Goal: Information Seeking & Learning: Learn about a topic

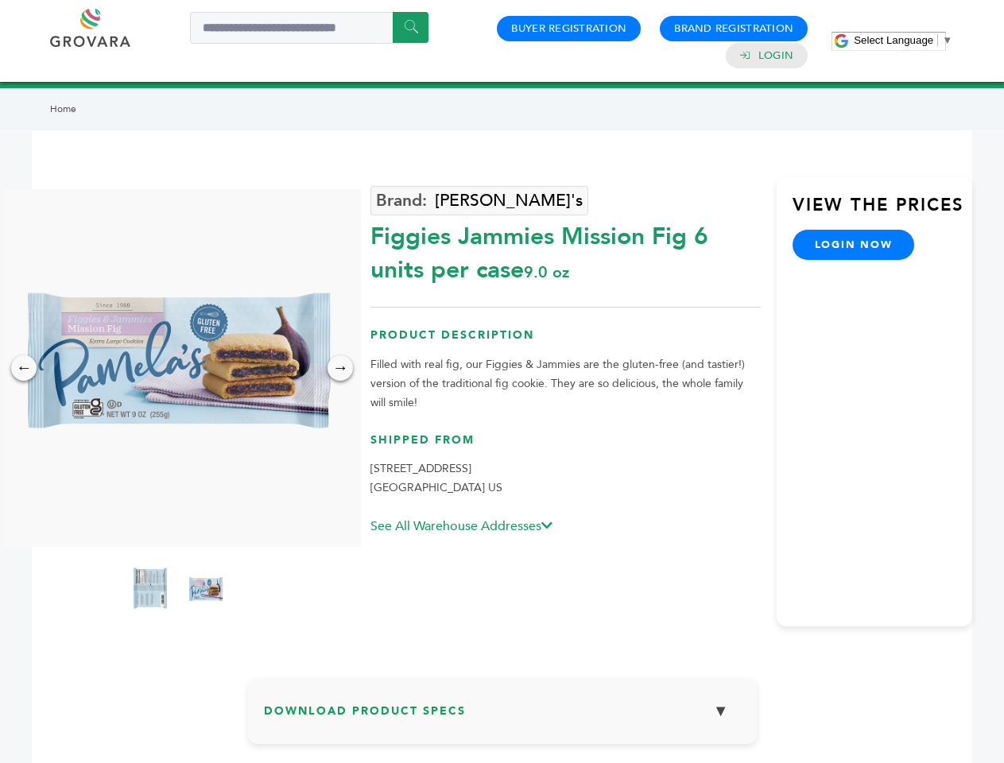
click at [903, 40] on span "Select Language" at bounding box center [894, 40] width 80 height 12
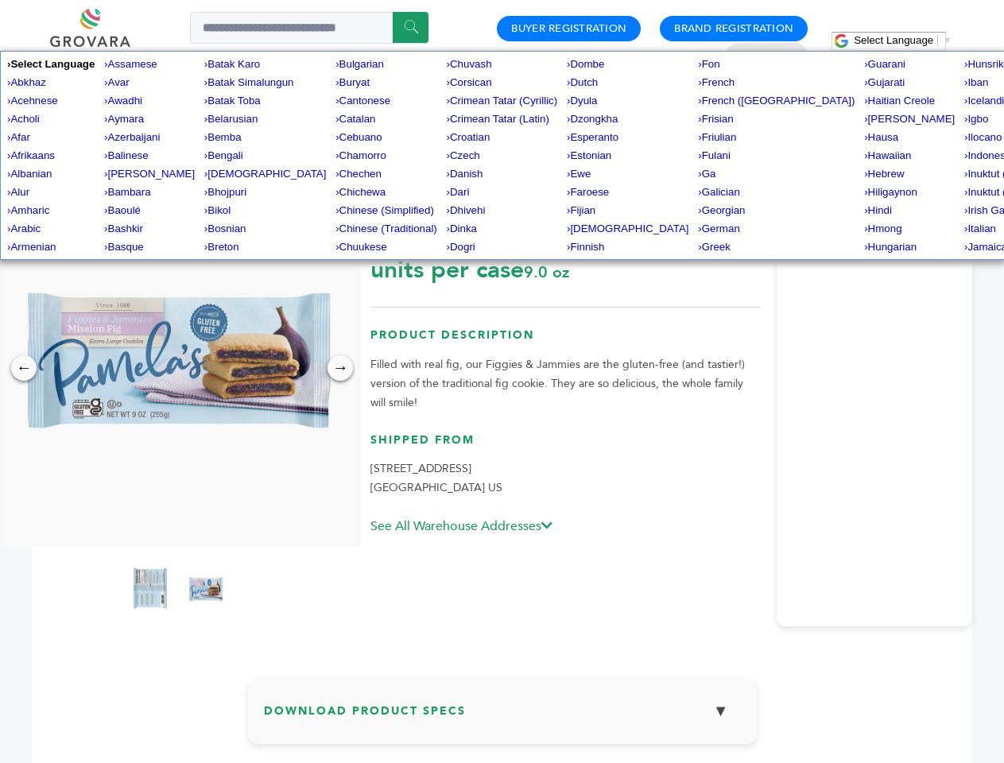
click at [178, 368] on img at bounding box center [178, 368] width 358 height 358
click at [0, 0] on div "×" at bounding box center [0, 0] width 0 height 0
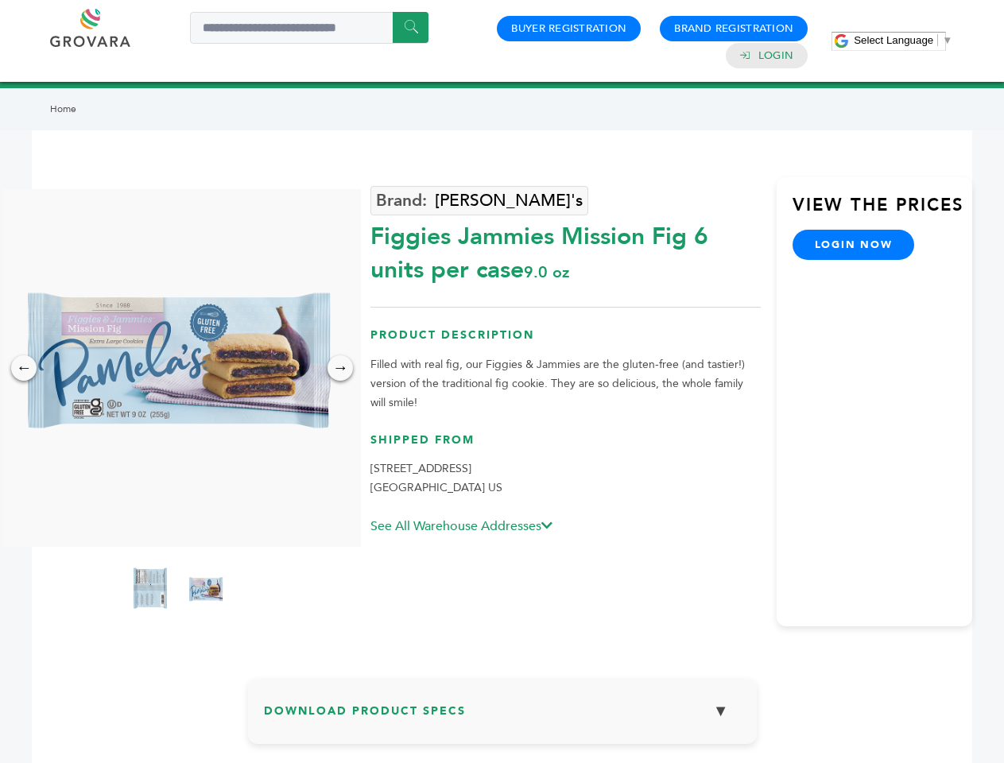
click at [340, 368] on div "→" at bounding box center [340, 367] width 25 height 25
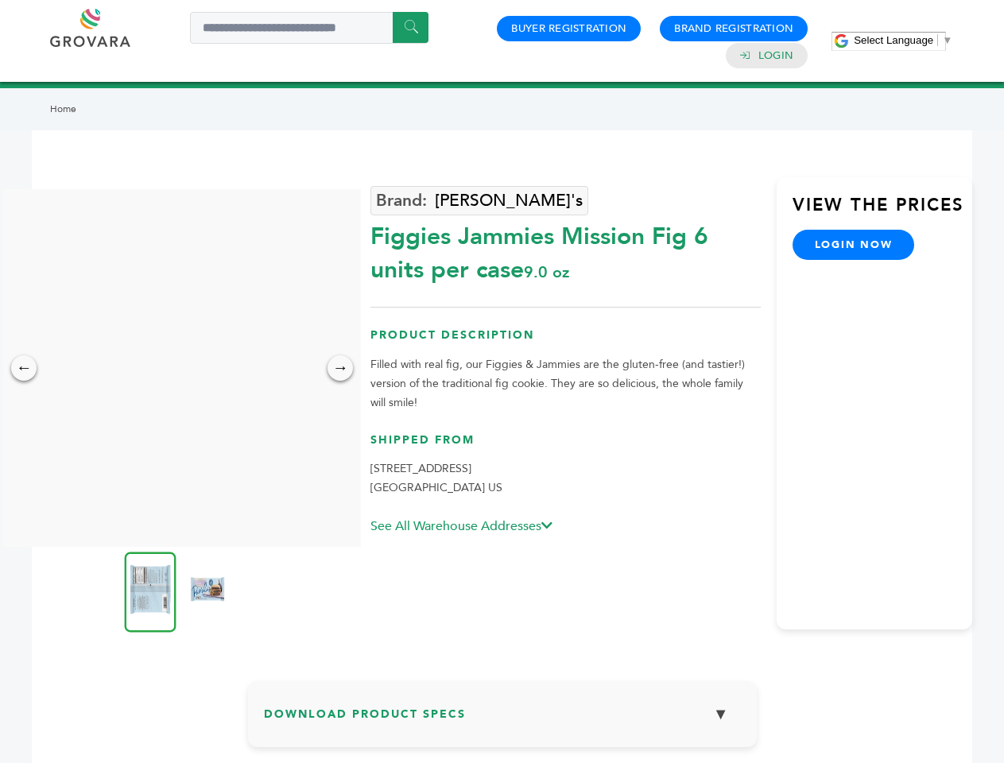
click at [150, 591] on img at bounding box center [151, 592] width 52 height 80
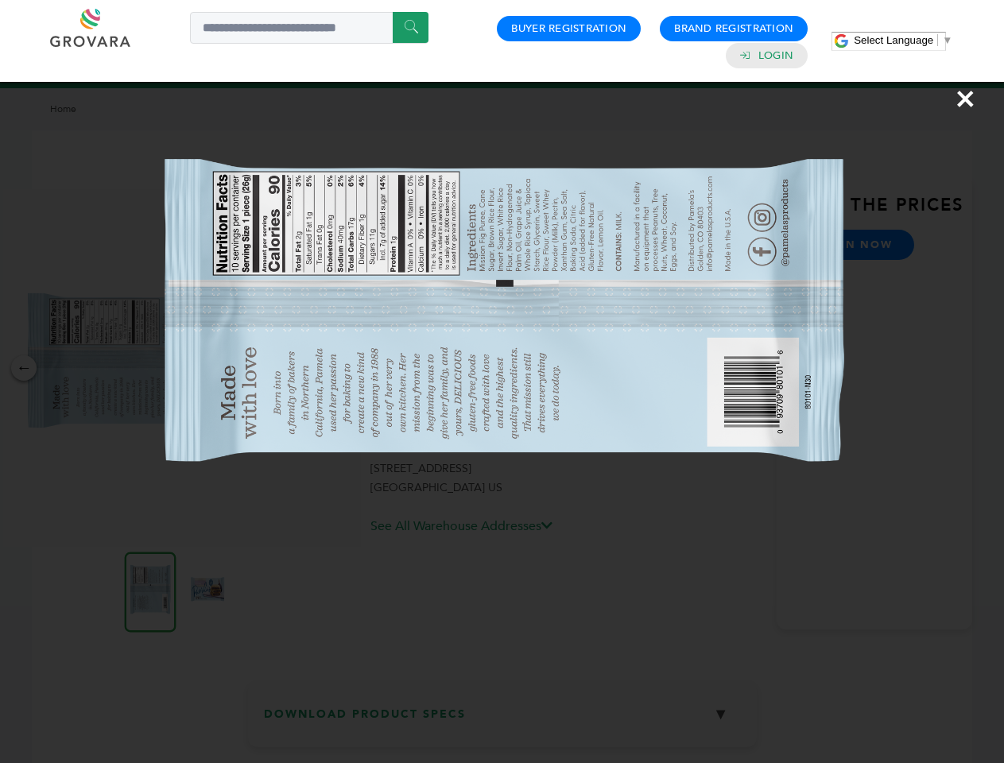
click at [206, 591] on div "×" at bounding box center [502, 381] width 1004 height 763
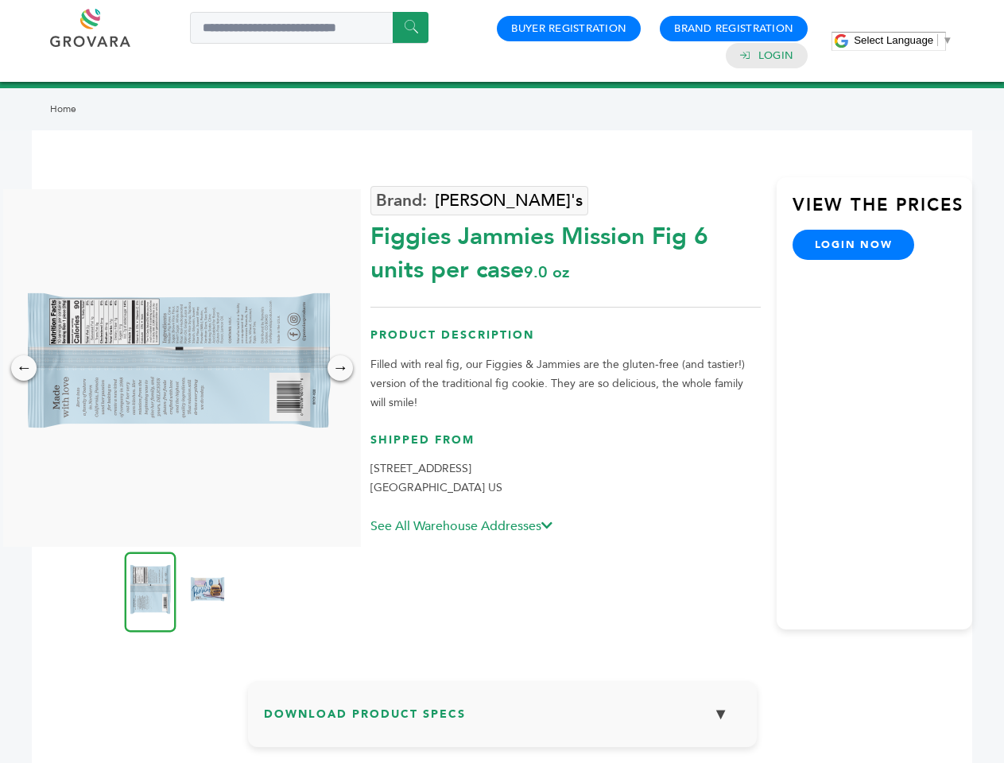
click at [503, 717] on h3 "Download Product Specs ▼" at bounding box center [502, 720] width 477 height 46
